Goal: Transaction & Acquisition: Purchase product/service

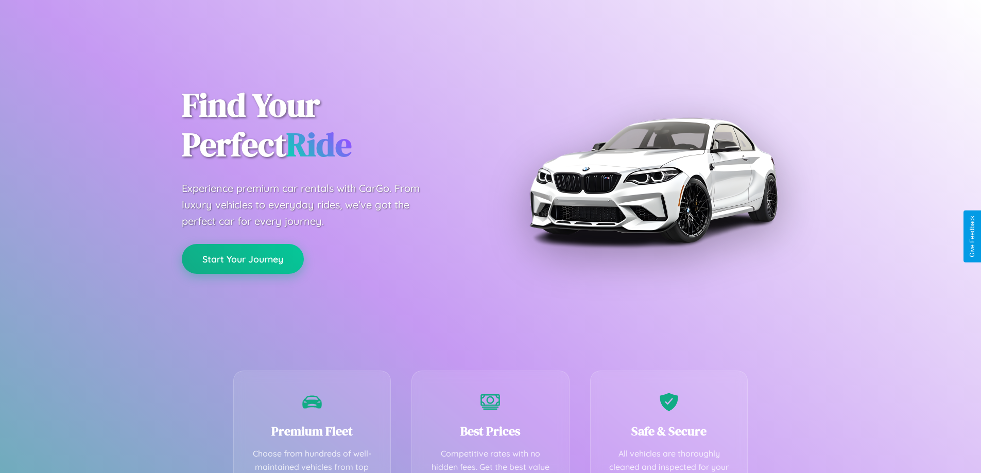
click at [243, 259] on button "Start Your Journey" at bounding box center [243, 259] width 122 height 30
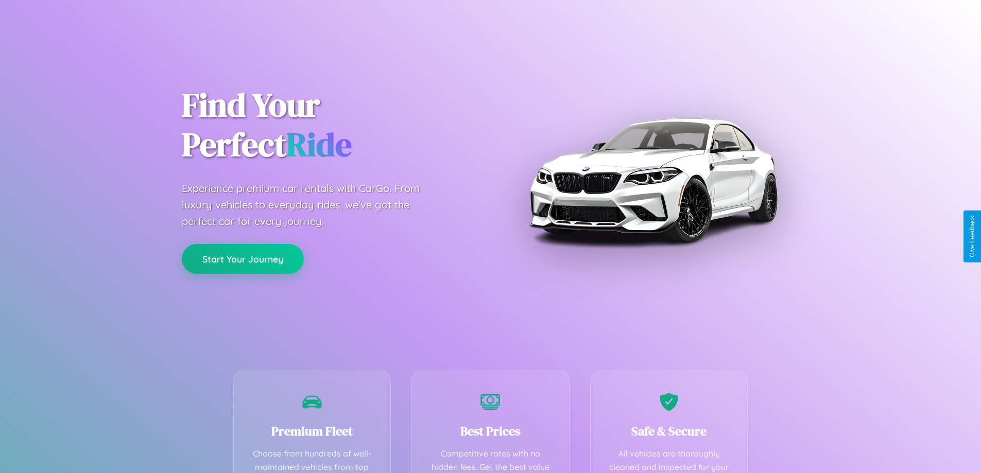
click at [243, 259] on button "Start Your Journey" at bounding box center [243, 259] width 122 height 30
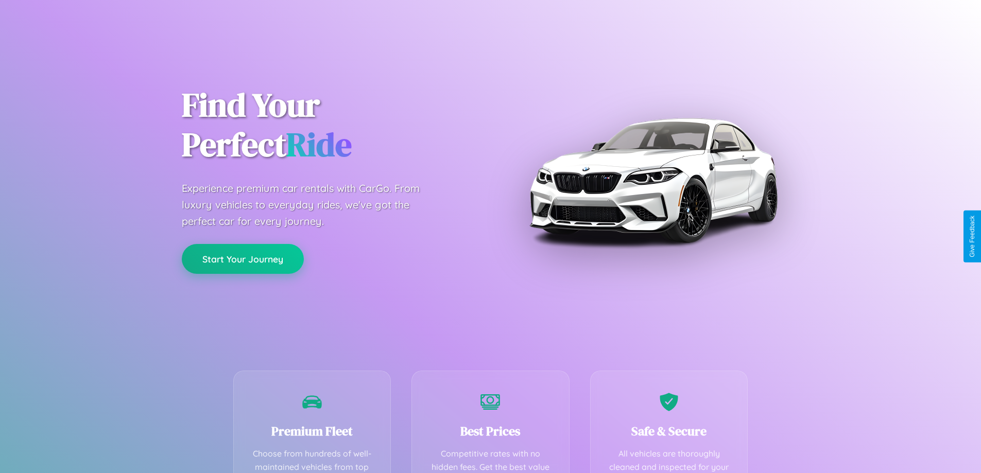
click at [243, 259] on button "Start Your Journey" at bounding box center [243, 259] width 122 height 30
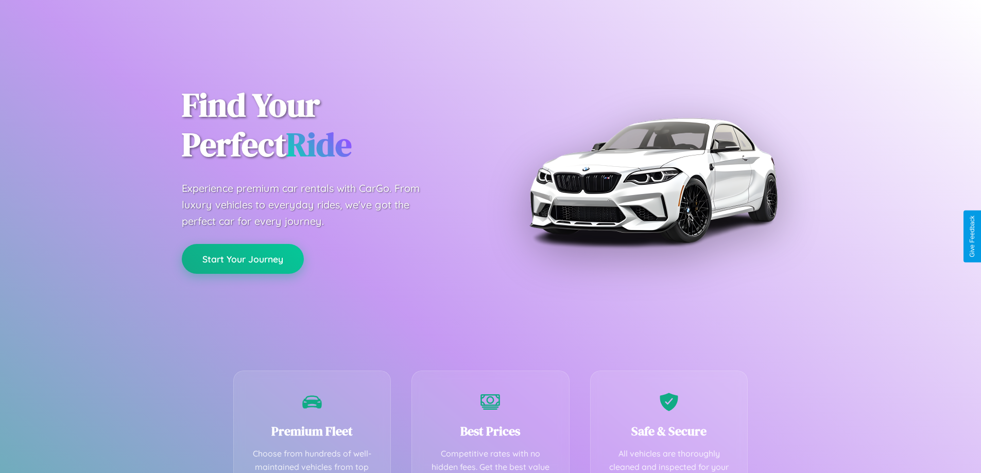
click at [243, 259] on button "Start Your Journey" at bounding box center [243, 259] width 122 height 30
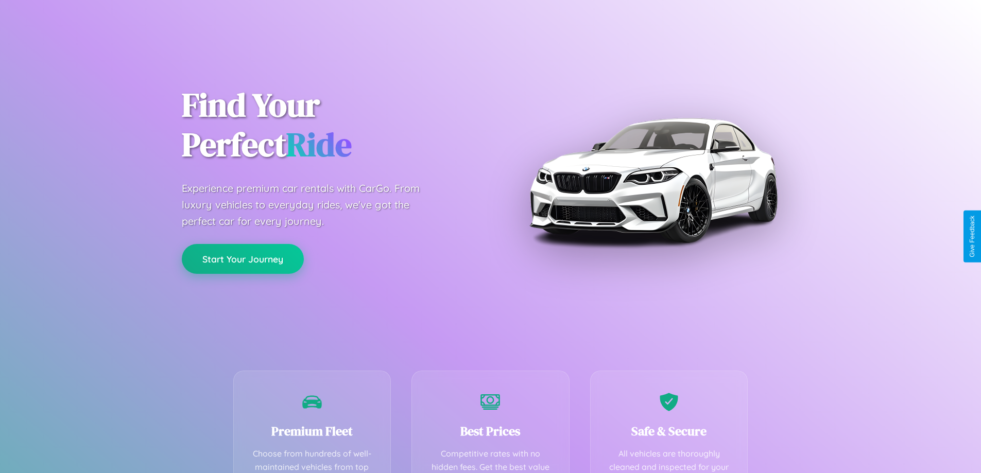
click at [243, 259] on button "Start Your Journey" at bounding box center [243, 259] width 122 height 30
